Goal: Information Seeking & Learning: Understand process/instructions

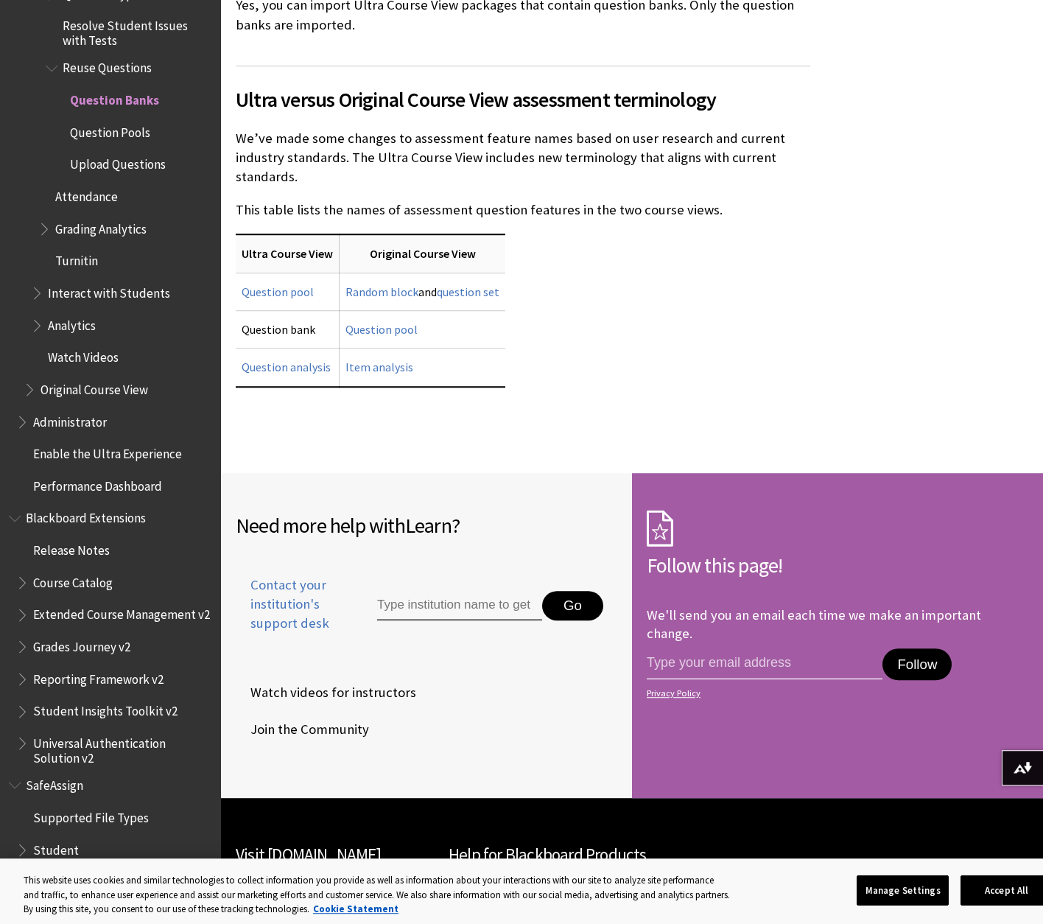
scroll to position [11404, 0]
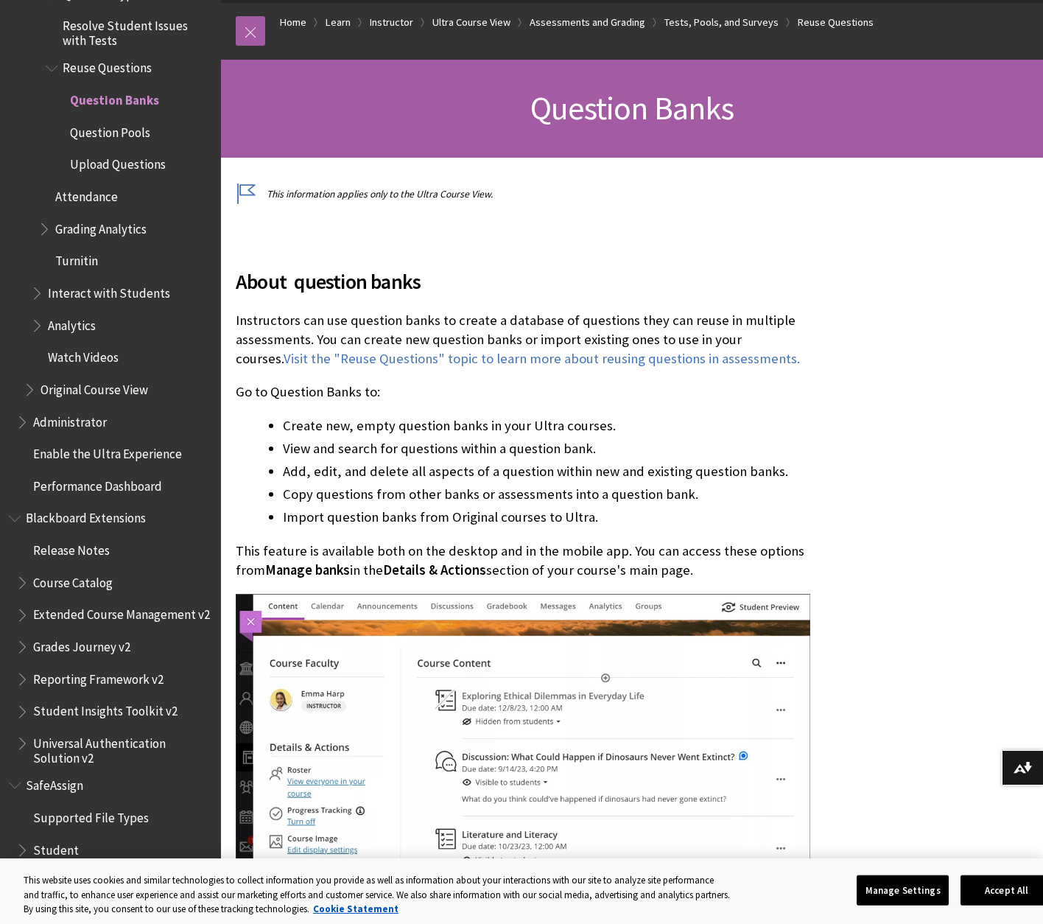
scroll to position [225, 0]
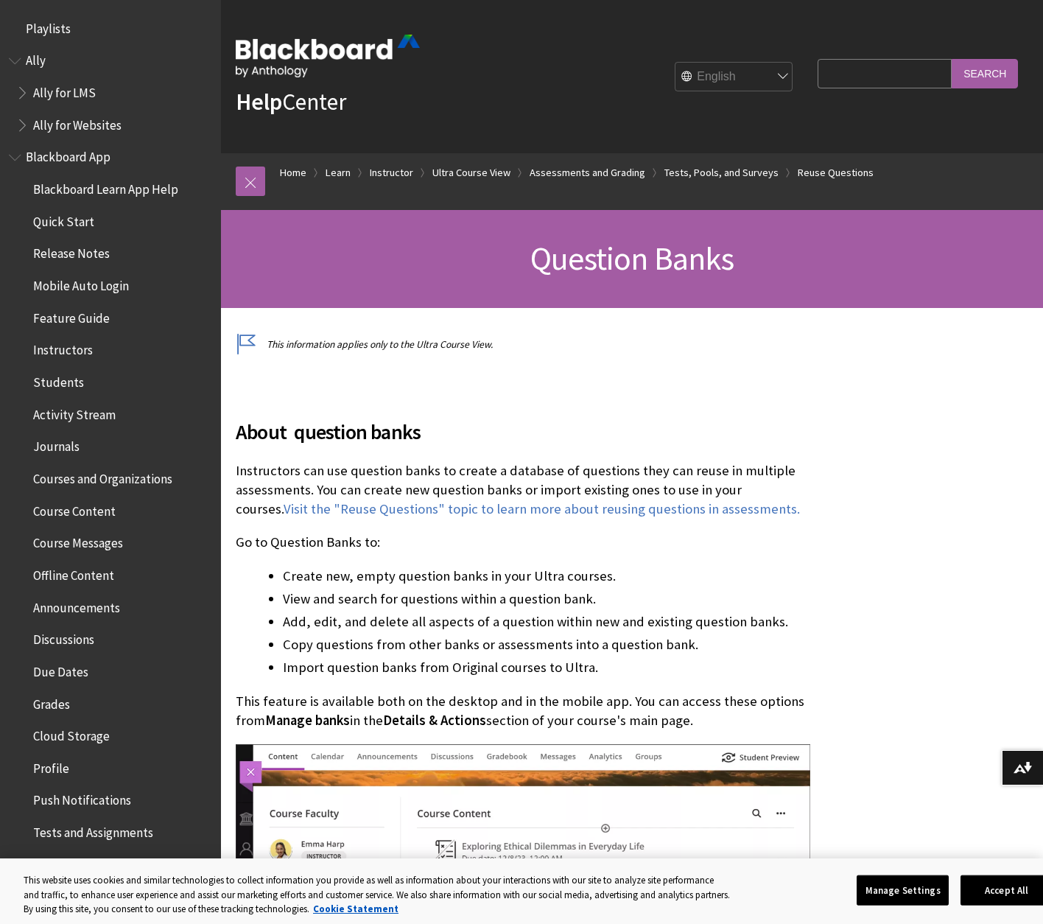
scroll to position [2422, 0]
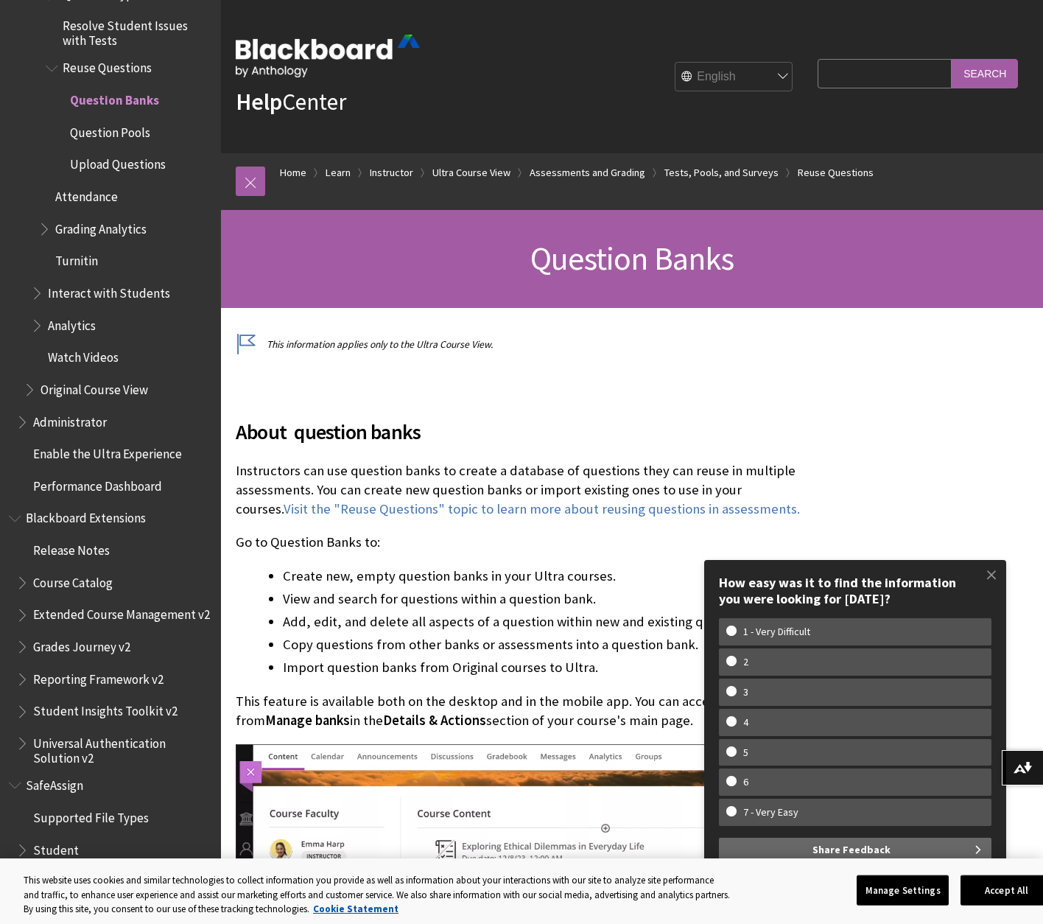
click at [718, 414] on h2 "About question banks" at bounding box center [523, 423] width 575 height 49
click at [66, 18] on span "Resolve Student Issues with Tests" at bounding box center [137, 30] width 148 height 35
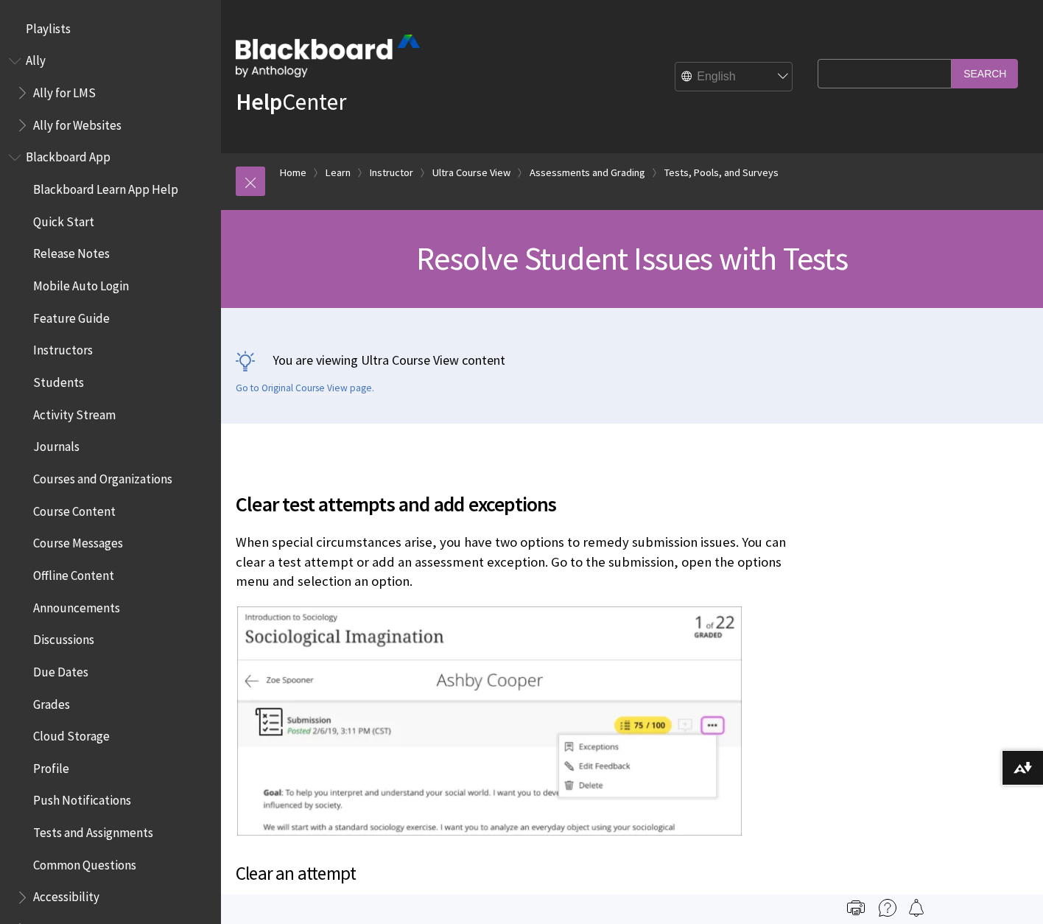
scroll to position [2326, 0]
